Goal: Task Accomplishment & Management: Use online tool/utility

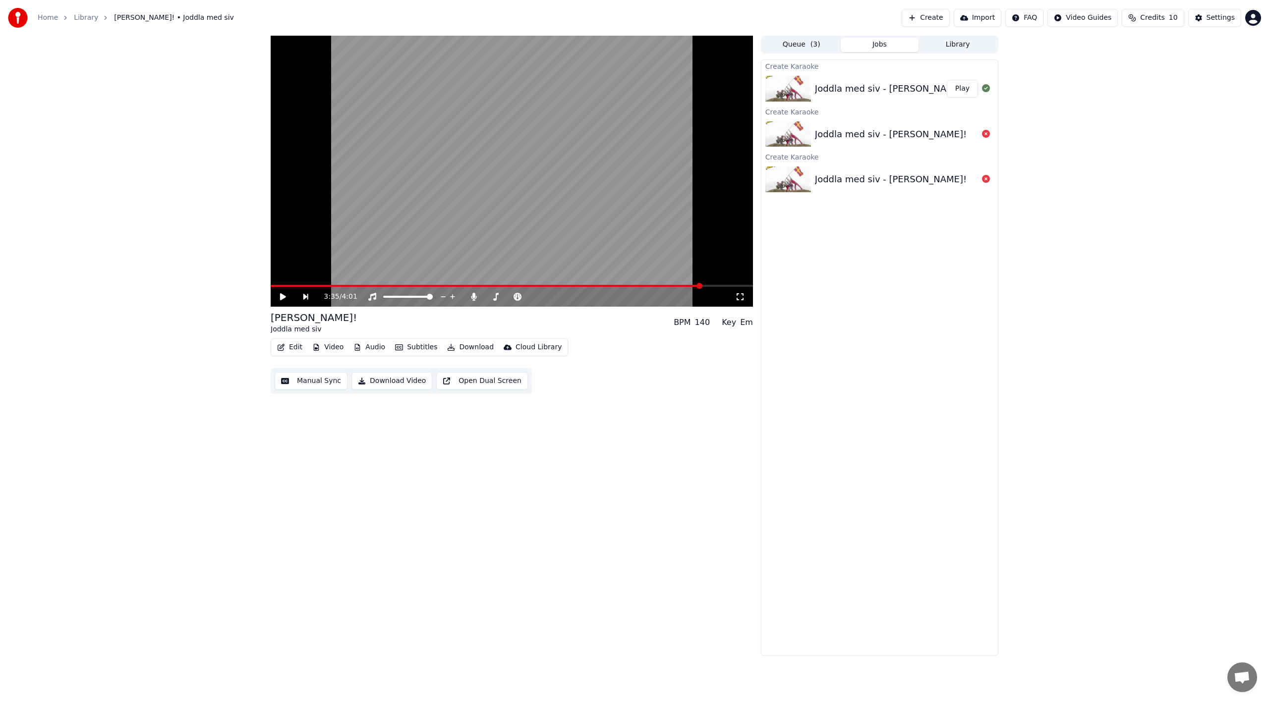
click at [998, 19] on button "Import" at bounding box center [978, 18] width 48 height 18
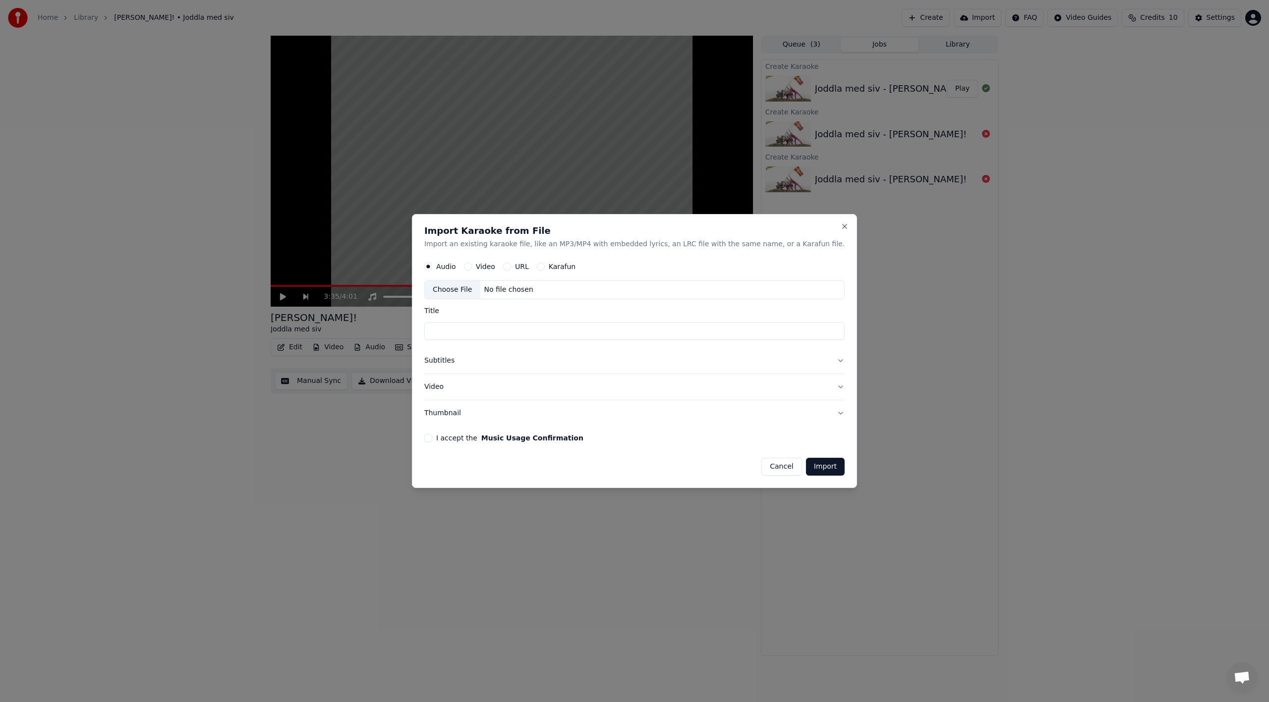
click at [480, 290] on div "Choose File" at bounding box center [453, 291] width 56 height 18
click at [761, 463] on button "Cancel" at bounding box center [781, 467] width 40 height 18
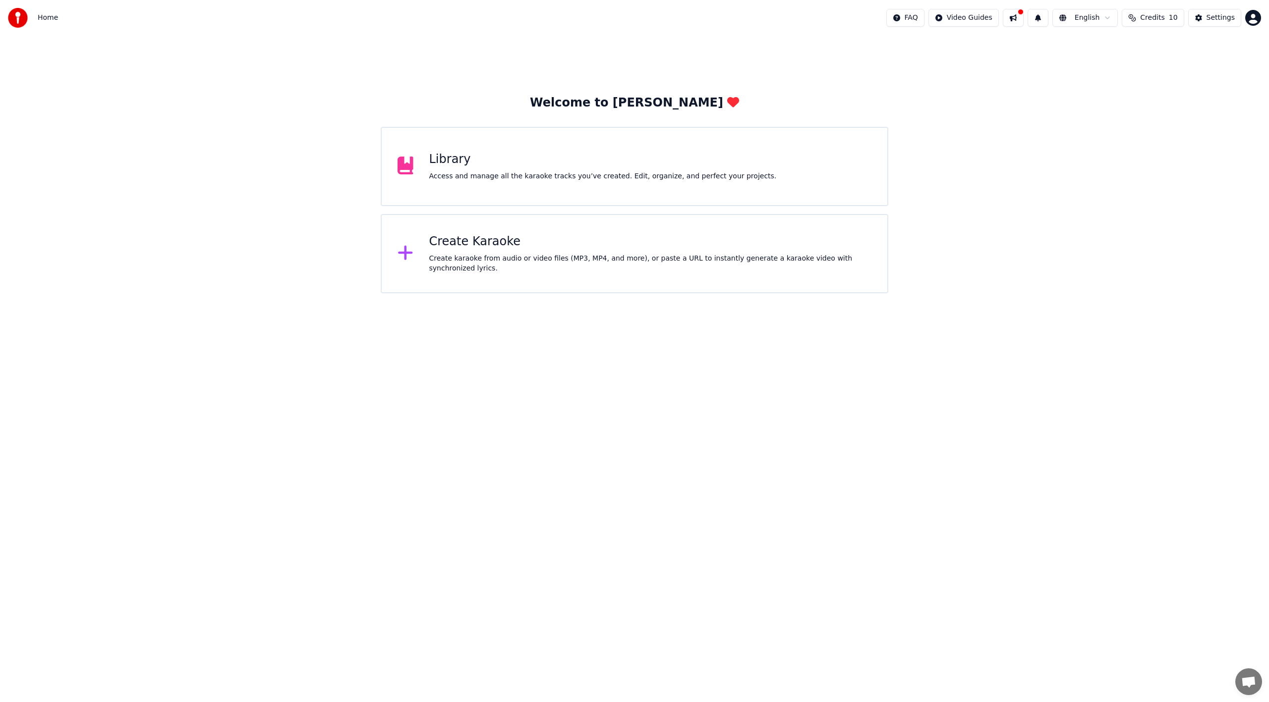
click at [737, 282] on div "Create Karaoke Create karaoke from audio or video files (MP3, MP4, and more), o…" at bounding box center [635, 253] width 508 height 79
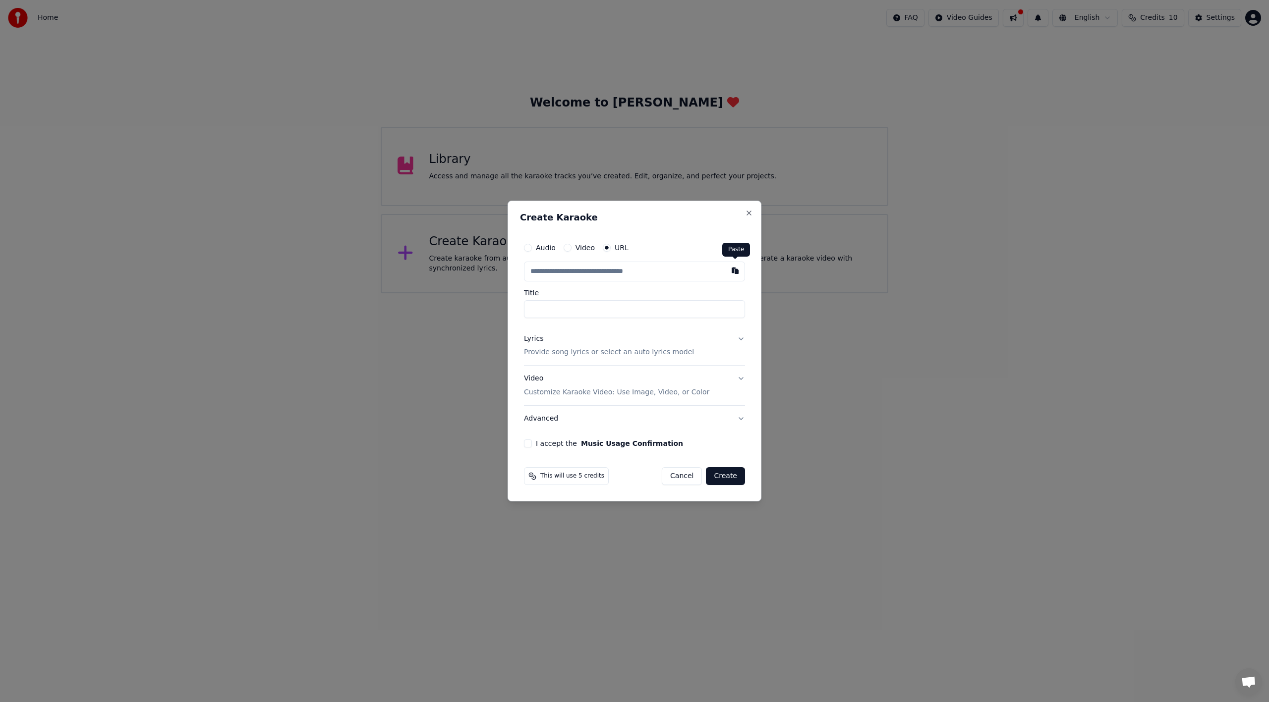
click at [735, 273] on button "button" at bounding box center [735, 271] width 20 height 18
type input "**********"
click at [731, 273] on button at bounding box center [735, 271] width 20 height 18
click at [750, 214] on button "Close" at bounding box center [749, 213] width 8 height 8
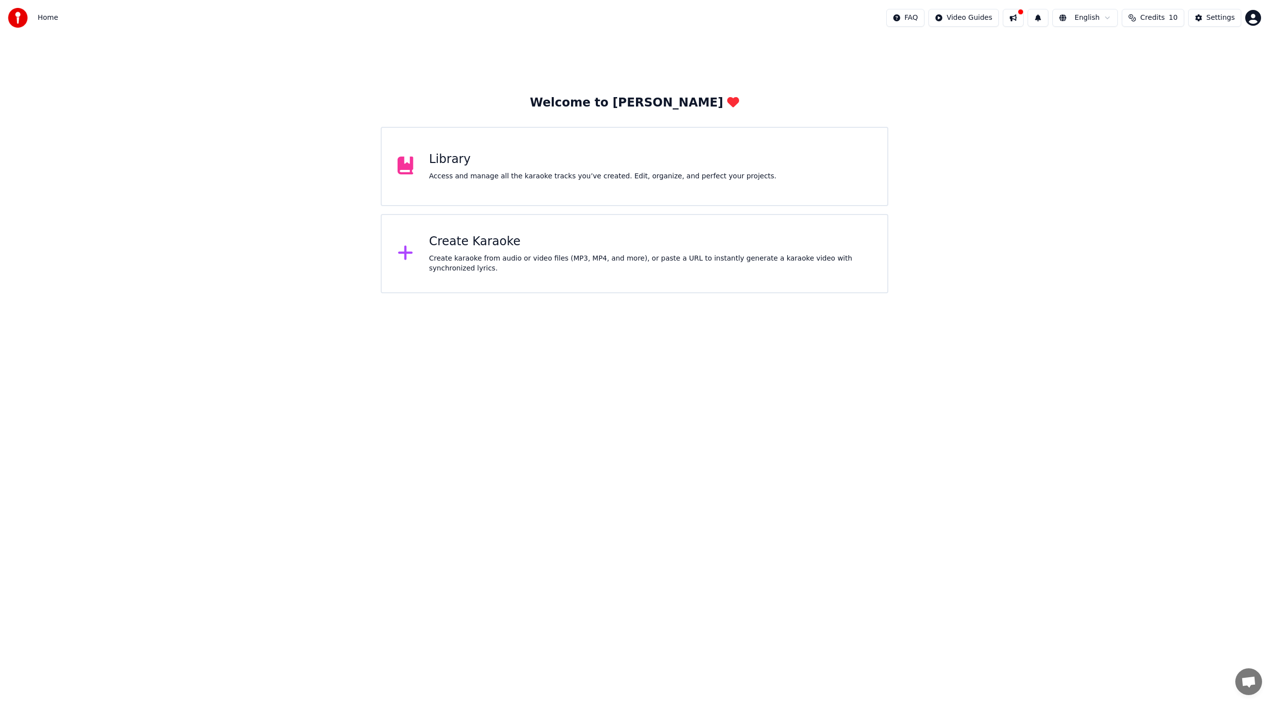
click at [812, 139] on div "Library Access and manage all the karaoke tracks you’ve created. Edit, organize…" at bounding box center [635, 166] width 508 height 79
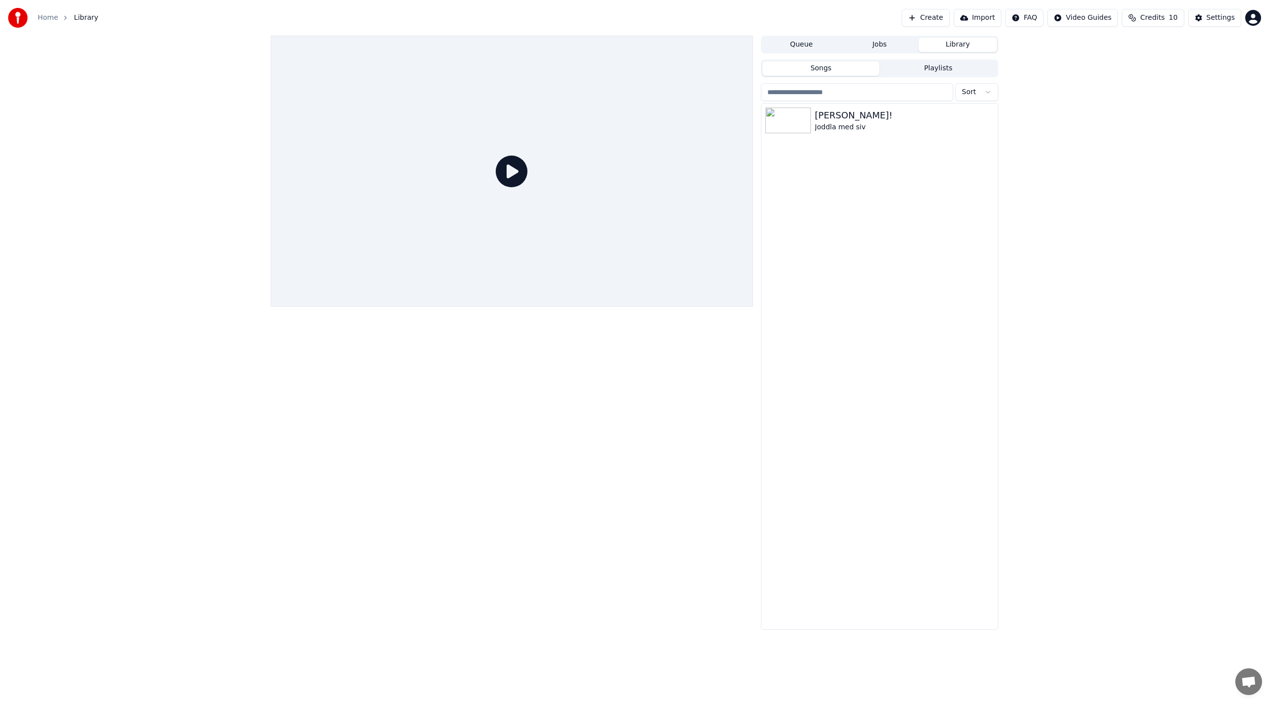
click at [983, 17] on button "Import" at bounding box center [978, 18] width 48 height 18
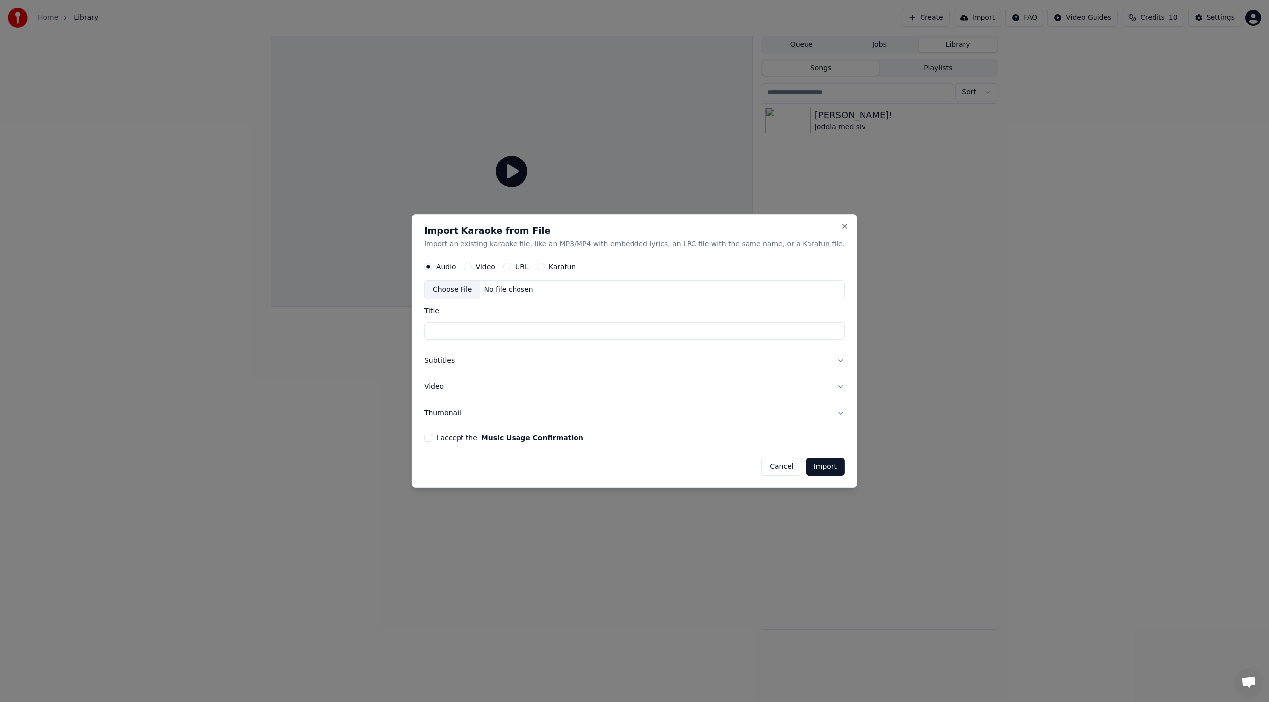
click at [511, 266] on button "URL" at bounding box center [507, 267] width 8 height 8
click at [472, 266] on button "Video" at bounding box center [468, 267] width 8 height 8
click at [480, 289] on div "Choose File" at bounding box center [453, 291] width 56 height 18
click at [529, 266] on div "URL" at bounding box center [516, 267] width 26 height 8
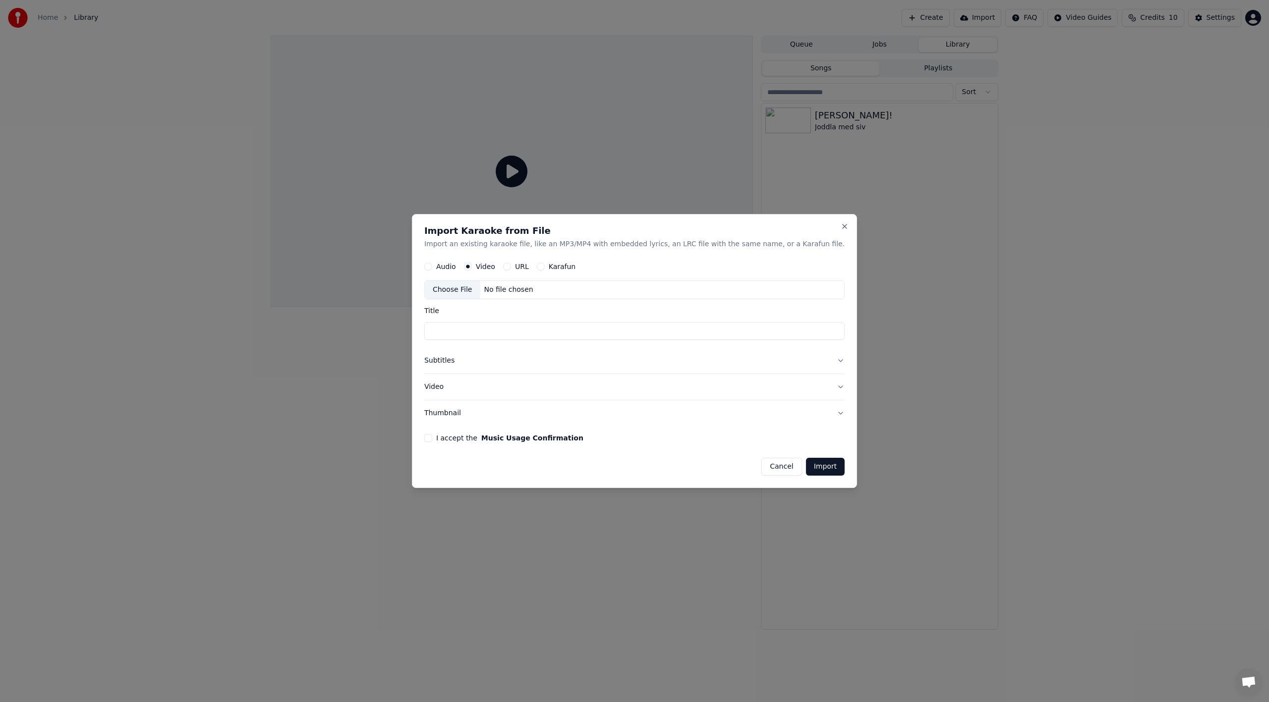
click at [511, 266] on button "URL" at bounding box center [507, 267] width 8 height 8
click at [545, 267] on button "Karafun" at bounding box center [541, 267] width 8 height 8
click at [480, 289] on div "Choose File" at bounding box center [453, 291] width 56 height 18
click at [432, 269] on button "Audio" at bounding box center [428, 267] width 8 height 8
click at [470, 292] on div "Choose File" at bounding box center [453, 291] width 56 height 18
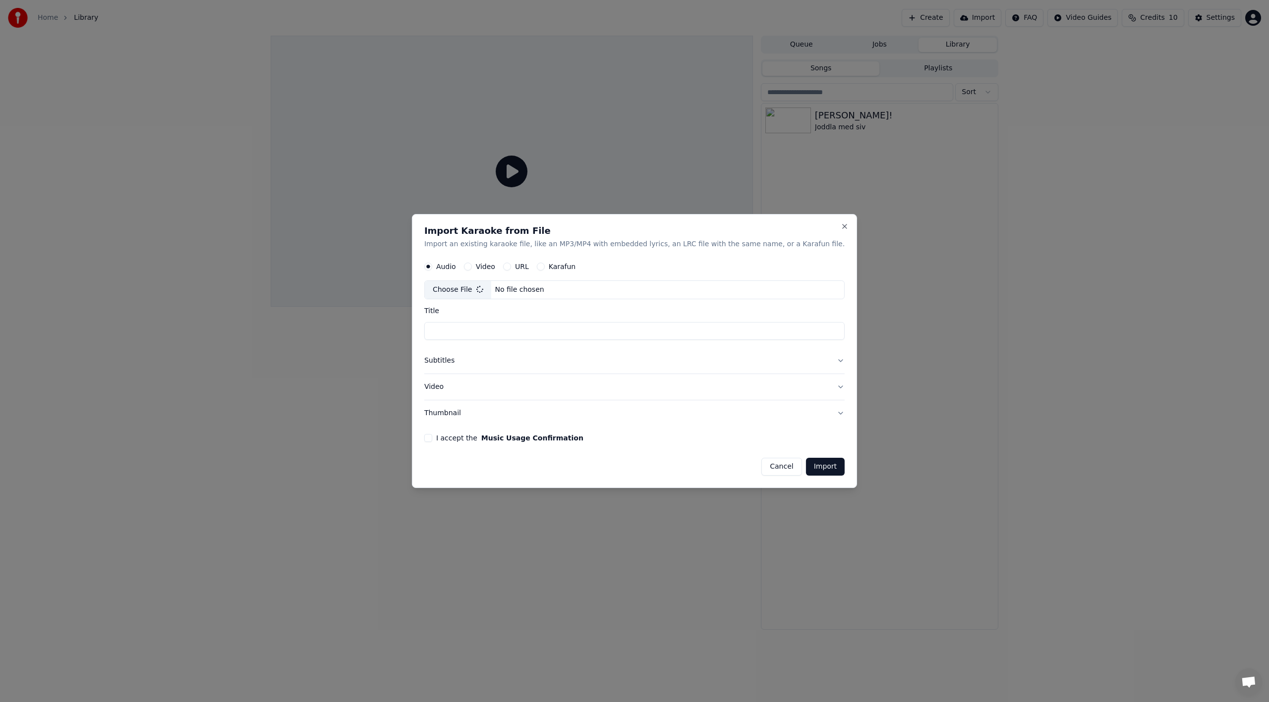
type input "**********"
click at [508, 365] on button "Subtitles" at bounding box center [634, 361] width 420 height 26
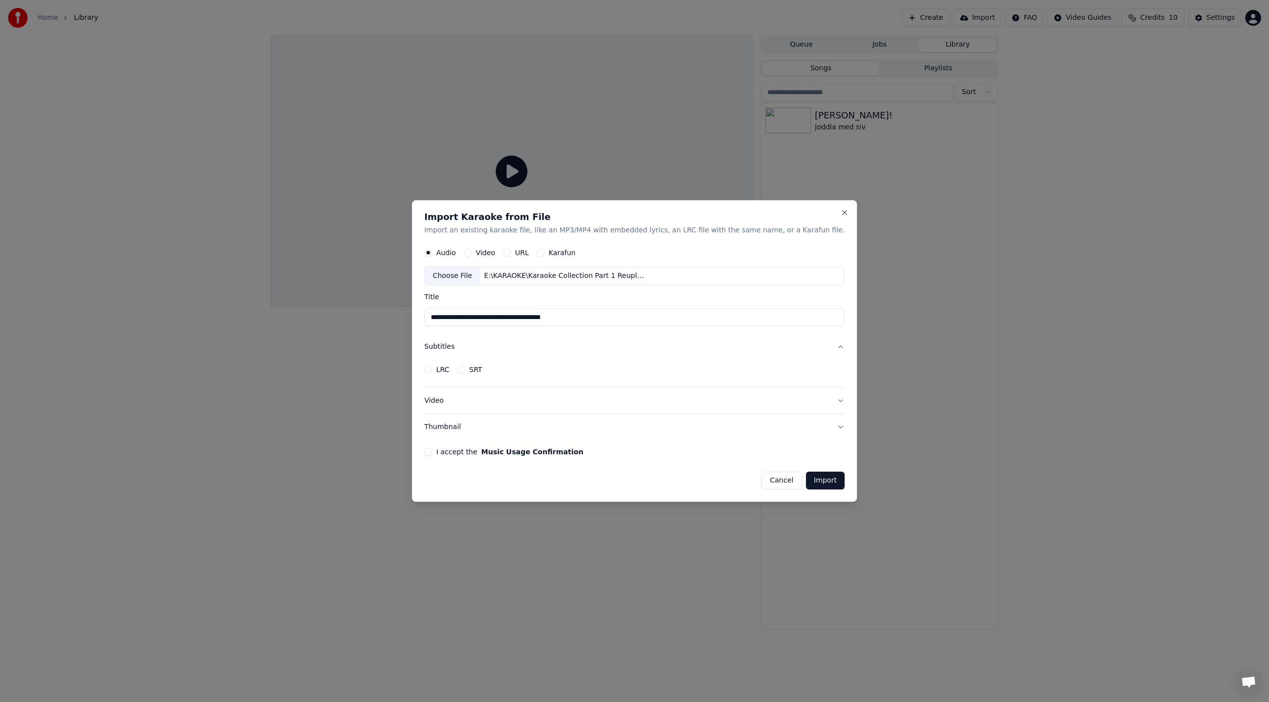
click at [507, 351] on button "Subtitles" at bounding box center [634, 348] width 420 height 26
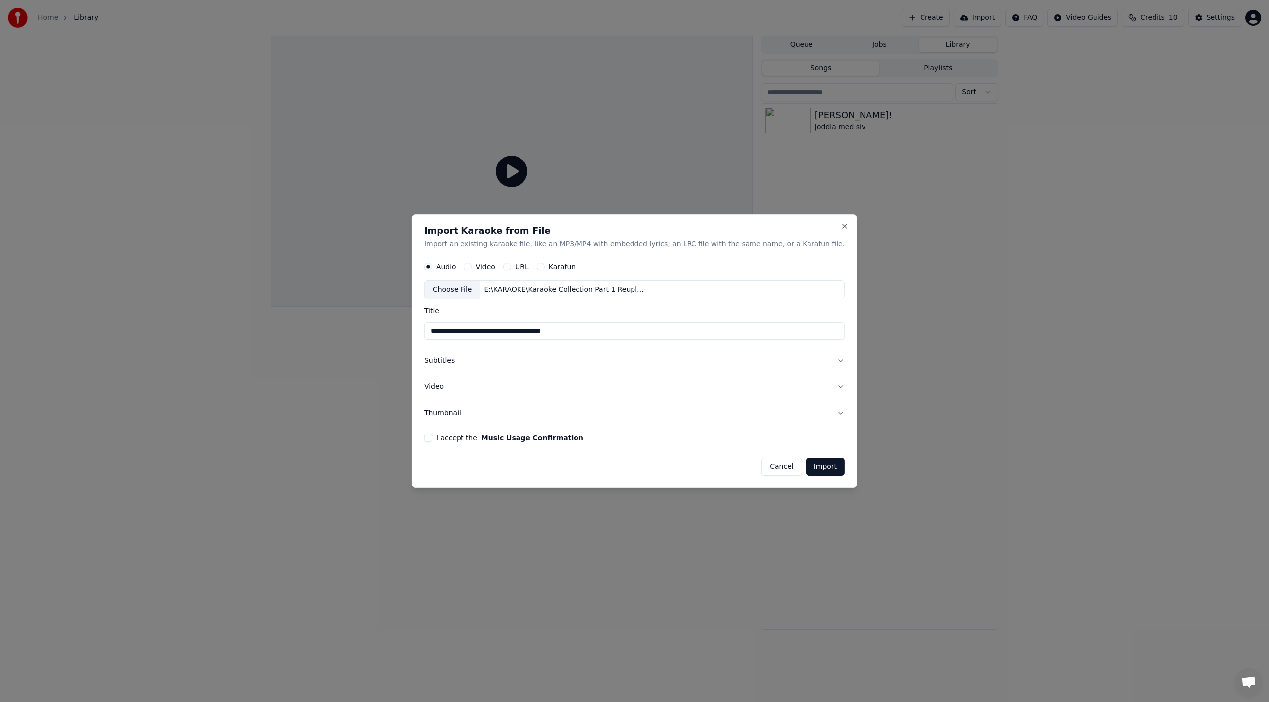
click at [495, 390] on button "Video" at bounding box center [634, 387] width 420 height 26
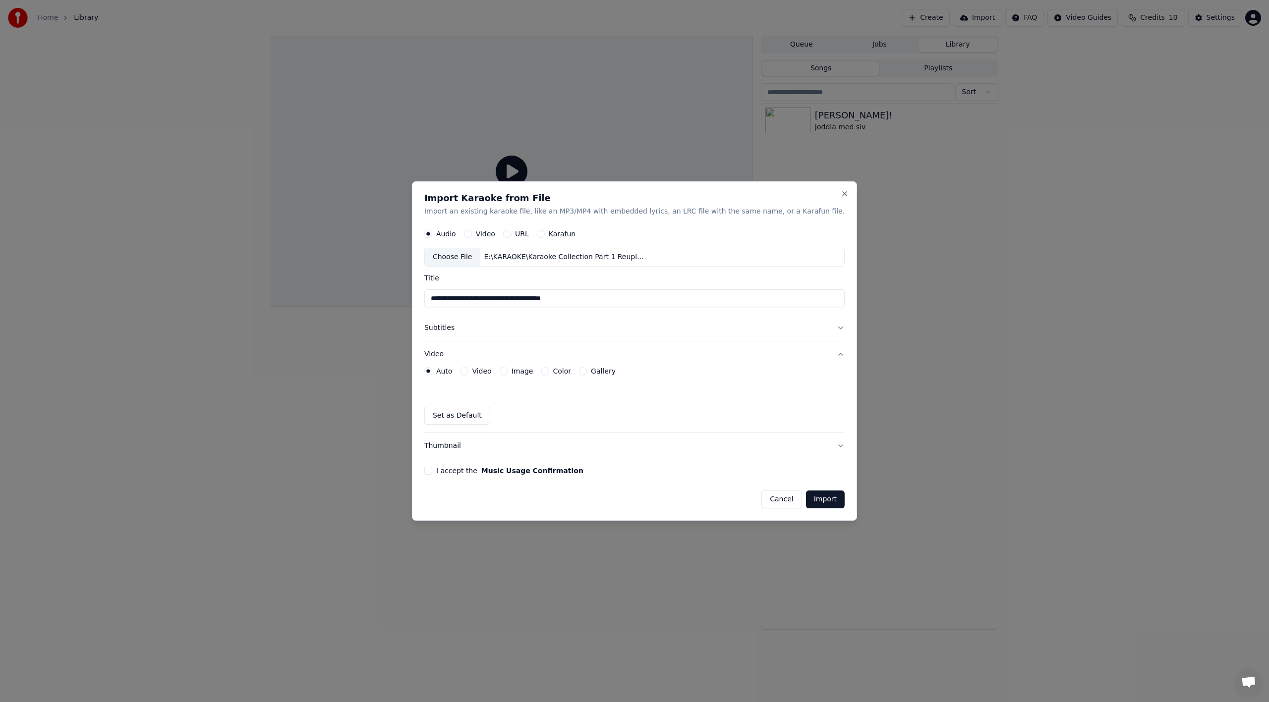
click at [498, 355] on button "Video" at bounding box center [634, 355] width 420 height 26
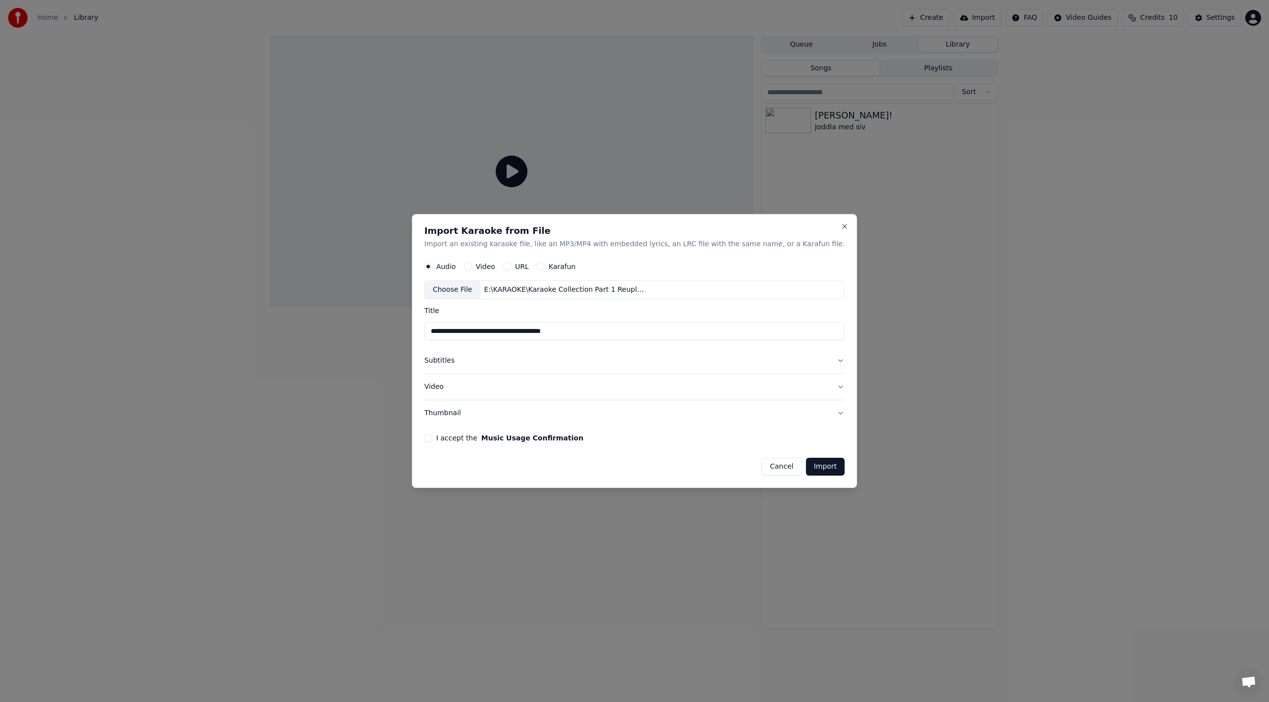
click at [806, 470] on button "Import" at bounding box center [825, 467] width 39 height 18
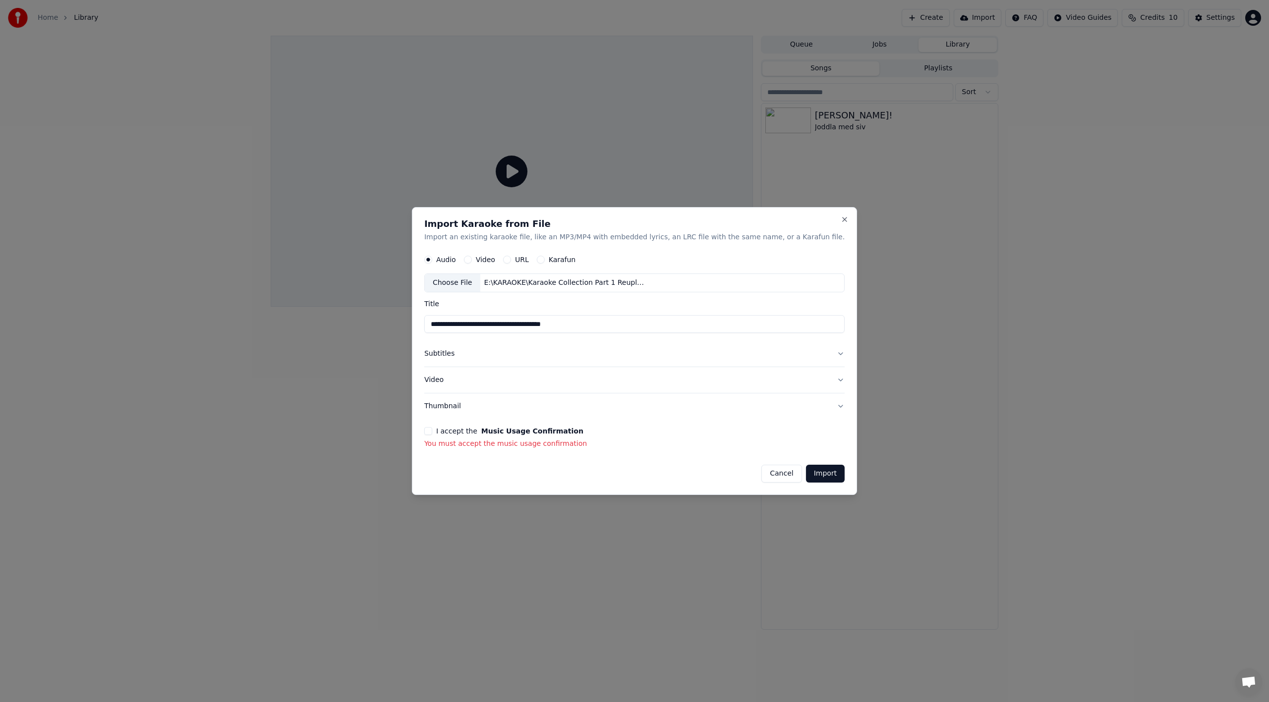
click at [432, 429] on button "I accept the Music Usage Confirmation" at bounding box center [428, 431] width 8 height 8
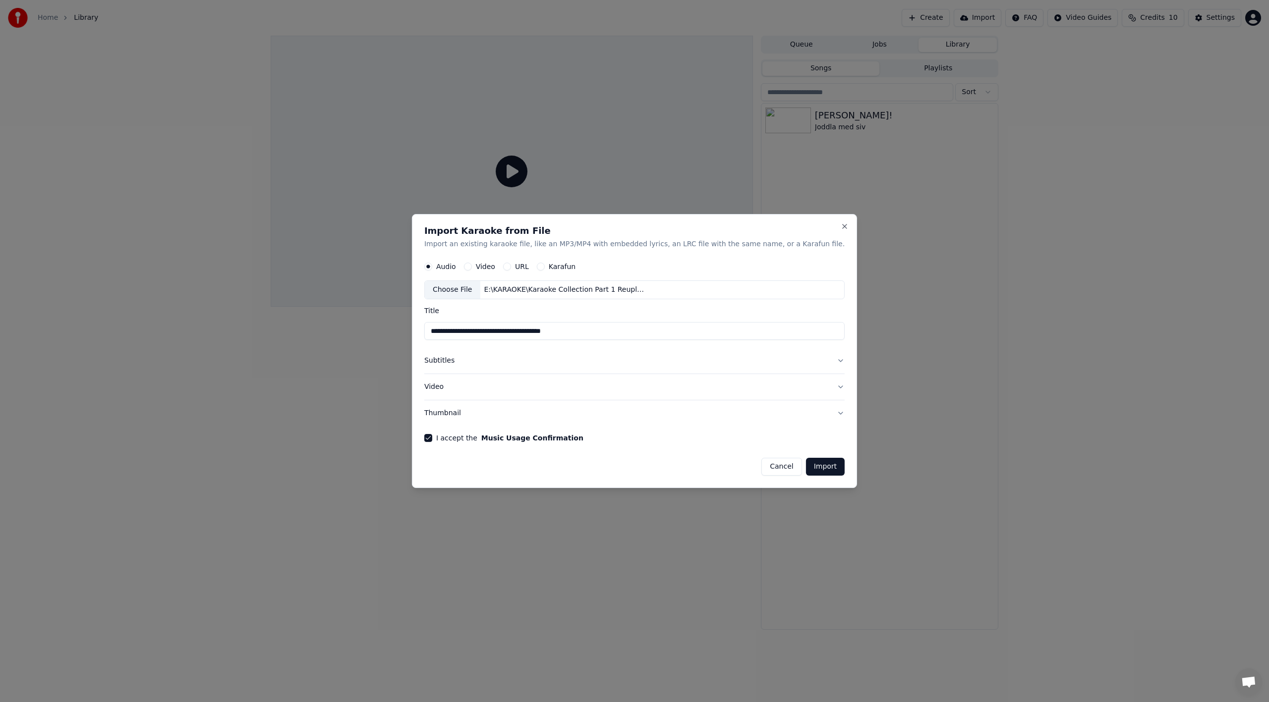
click at [806, 465] on button "Import" at bounding box center [825, 467] width 39 height 18
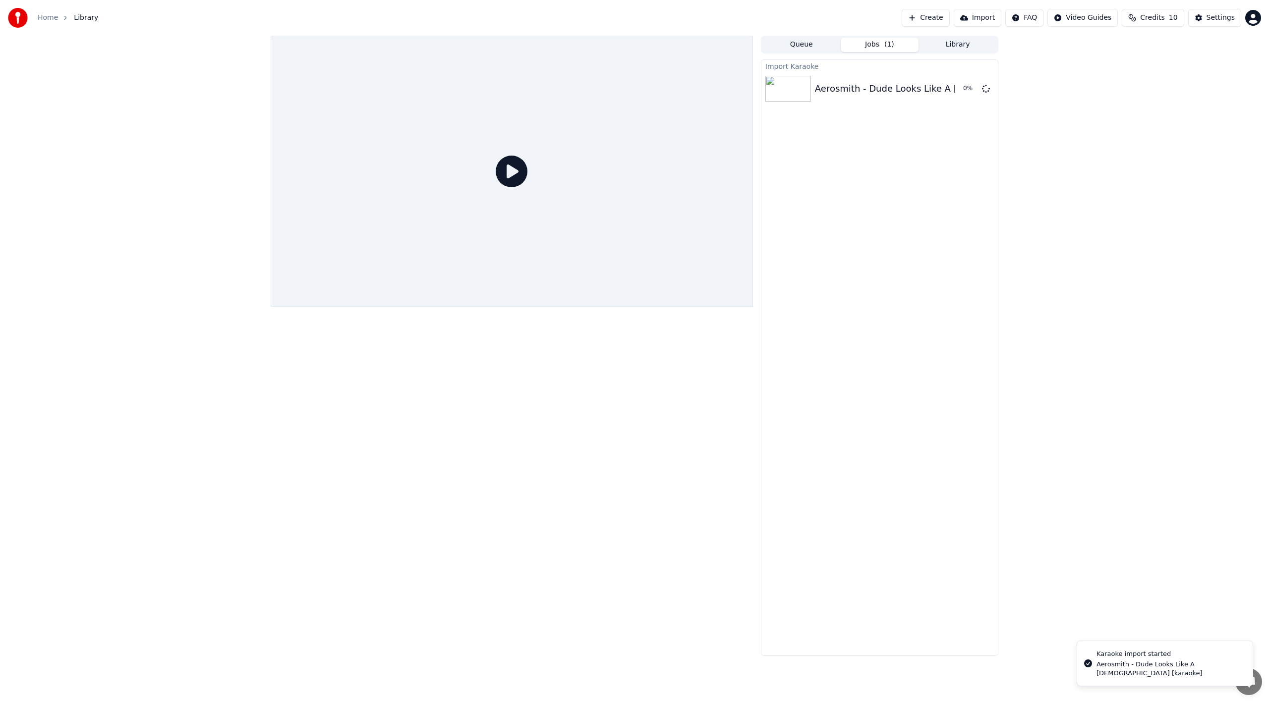
click at [510, 173] on icon at bounding box center [512, 172] width 32 height 32
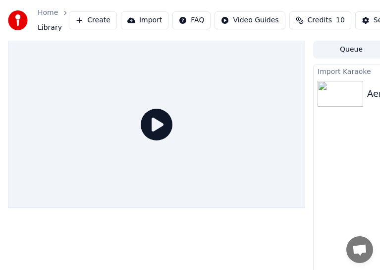
click at [143, 120] on icon at bounding box center [157, 125] width 32 height 32
click at [156, 121] on icon at bounding box center [157, 125] width 32 height 32
click at [325, 0] on div "Home Library Create Import FAQ Video Guides Credits 10 Settings" at bounding box center [190, 20] width 380 height 41
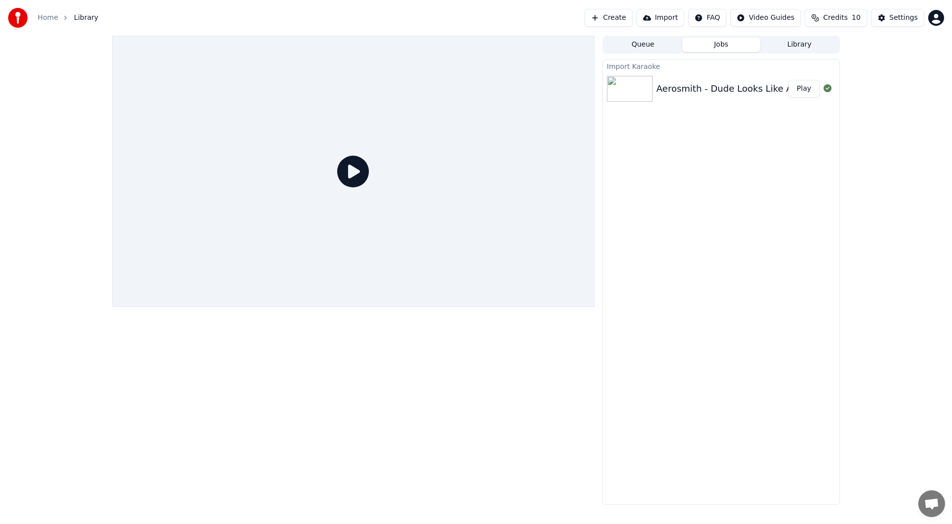
click at [351, 162] on icon at bounding box center [353, 172] width 32 height 32
click at [756, 92] on div "Aerosmith - Dude Looks Like A Lady [karaoke]" at bounding box center [799, 89] width 286 height 14
click at [807, 94] on button "Play" at bounding box center [803, 89] width 31 height 18
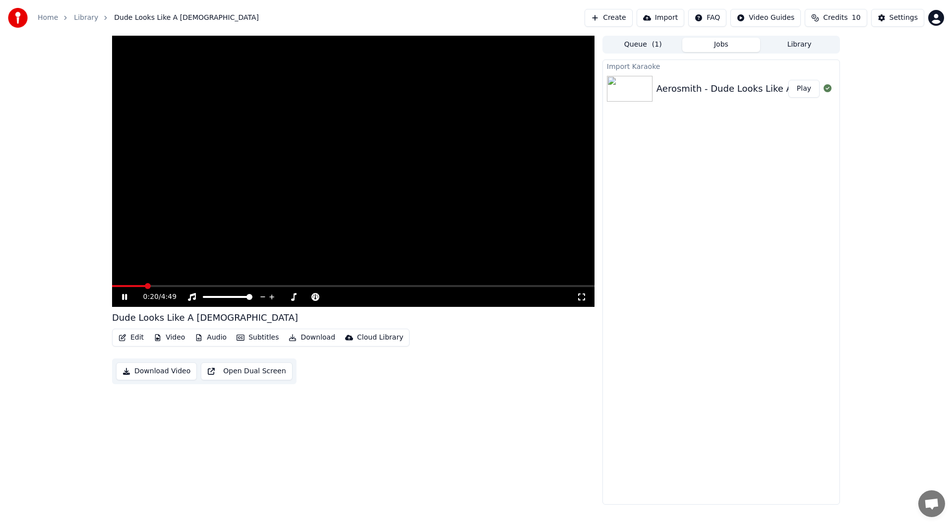
click at [146, 285] on span at bounding box center [353, 286] width 482 height 2
click at [332, 298] on span at bounding box center [335, 297] width 6 height 6
click at [351, 295] on span at bounding box center [351, 297] width 6 height 6
click at [252, 298] on span at bounding box center [249, 297] width 6 height 6
click at [177, 285] on video at bounding box center [353, 171] width 482 height 271
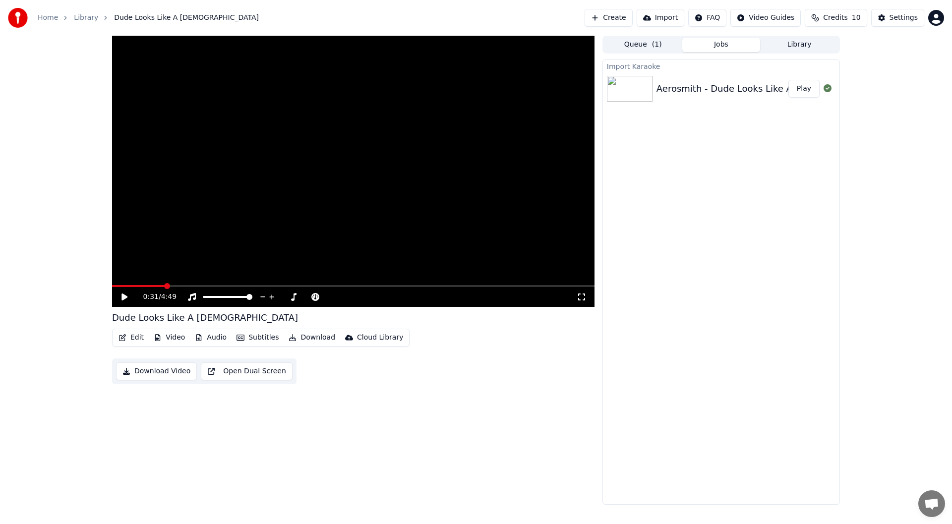
click at [177, 286] on span at bounding box center [353, 286] width 482 height 2
click at [193, 255] on video at bounding box center [353, 171] width 482 height 271
click at [199, 285] on span at bounding box center [353, 286] width 482 height 2
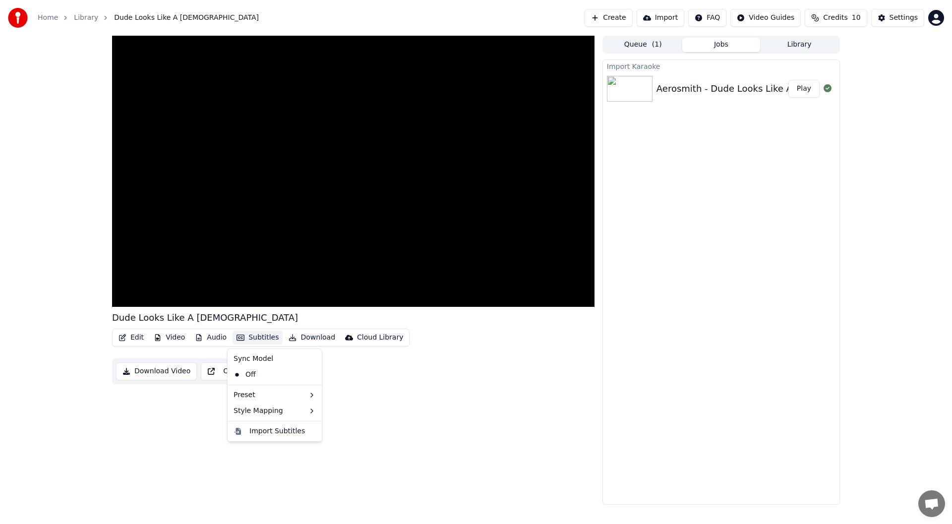
click at [236, 340] on icon "button" at bounding box center [240, 337] width 8 height 7
click at [191, 374] on div "Dude Looks Like A Lady Edit Video Audio Subtitles Download Cloud Library Downlo…" at bounding box center [353, 270] width 482 height 469
